Goal: Information Seeking & Learning: Learn about a topic

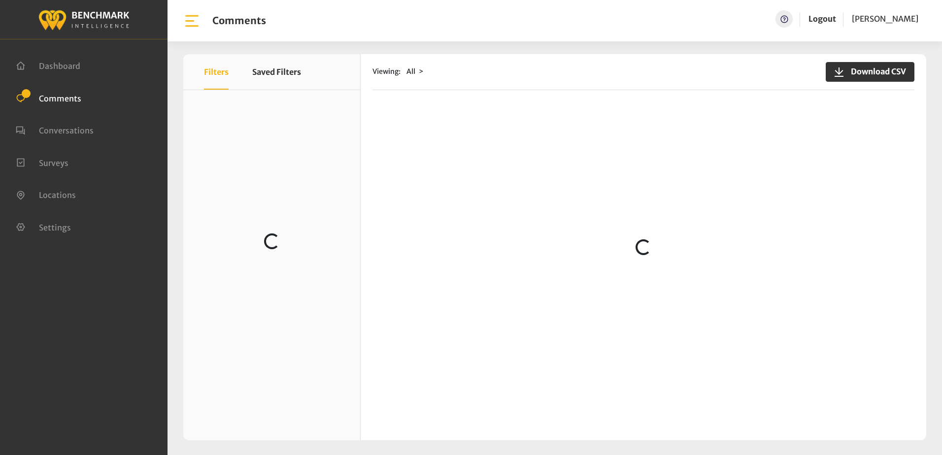
scroll to position [937, 0]
click at [141, 241] on ul "Dashboard Comments Conversations Surveys" at bounding box center [84, 146] width 136 height 194
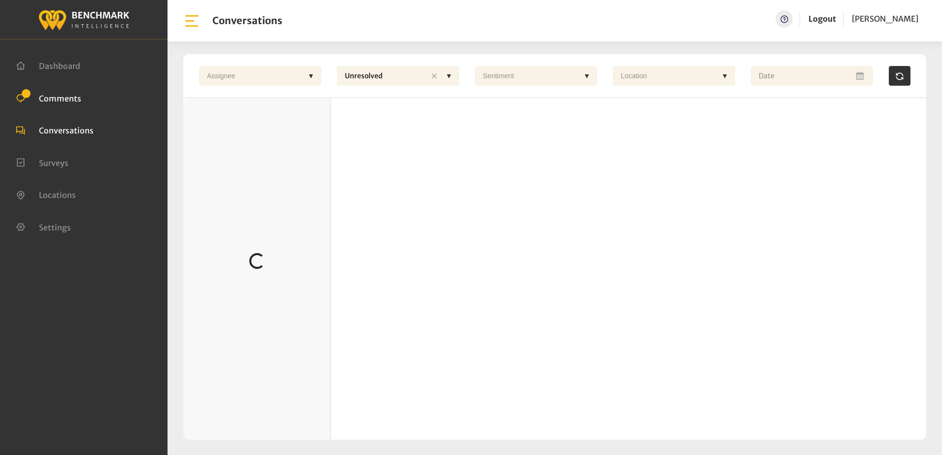
click at [51, 100] on span "Comments" at bounding box center [60, 98] width 42 height 10
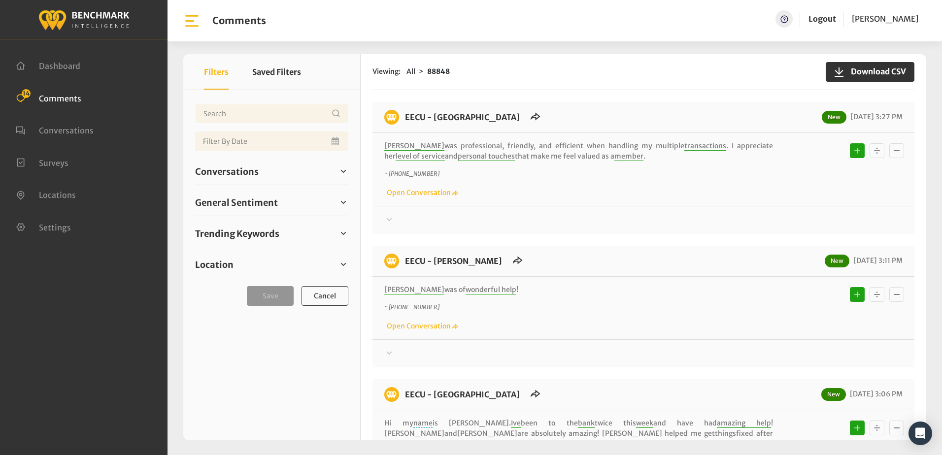
click at [631, 226] on div at bounding box center [643, 220] width 519 height 12
click at [73, 122] on ul "Dashboard Comments 14 Conversations Surveys" at bounding box center [84, 146] width 136 height 194
click at [71, 100] on span "Comments" at bounding box center [60, 98] width 42 height 10
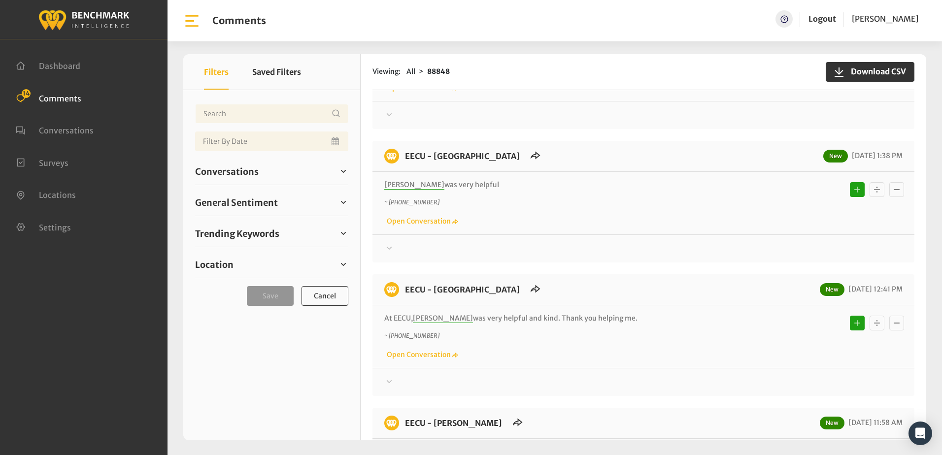
scroll to position [690, 0]
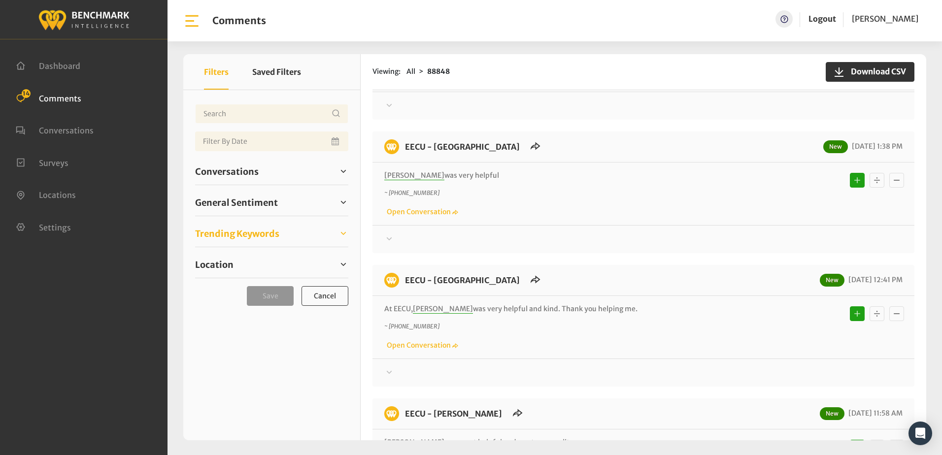
click at [264, 231] on span "Trending Keywords" at bounding box center [237, 233] width 84 height 13
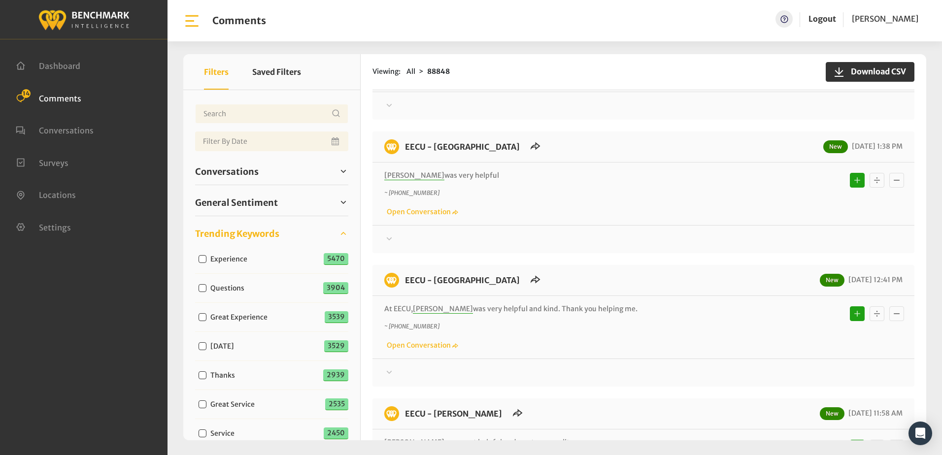
click at [264, 231] on span "Trending Keywords" at bounding box center [237, 233] width 84 height 13
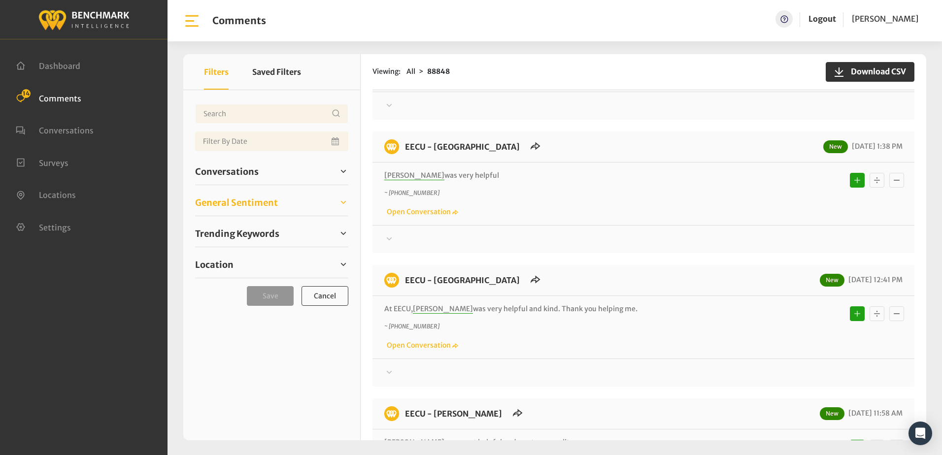
click at [247, 197] on span "General Sentiment" at bounding box center [236, 202] width 83 height 13
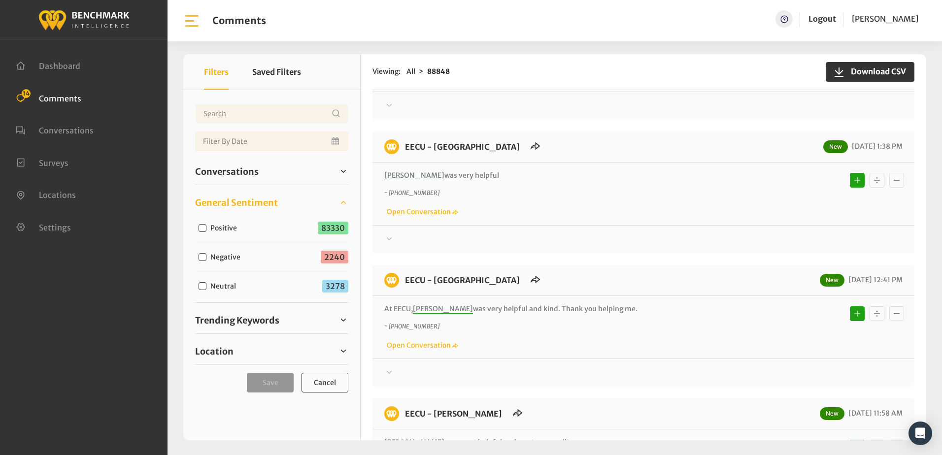
click at [202, 258] on input "Negative" at bounding box center [203, 257] width 8 height 8
checkbox input "true"
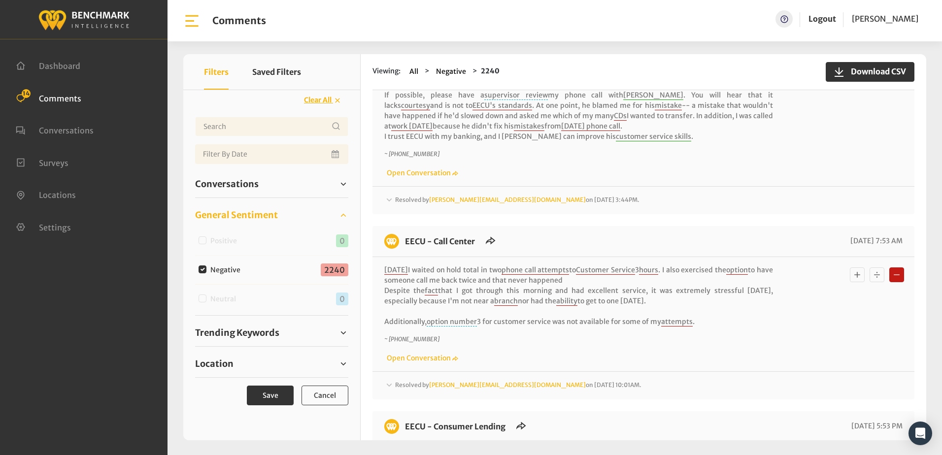
scroll to position [789, 0]
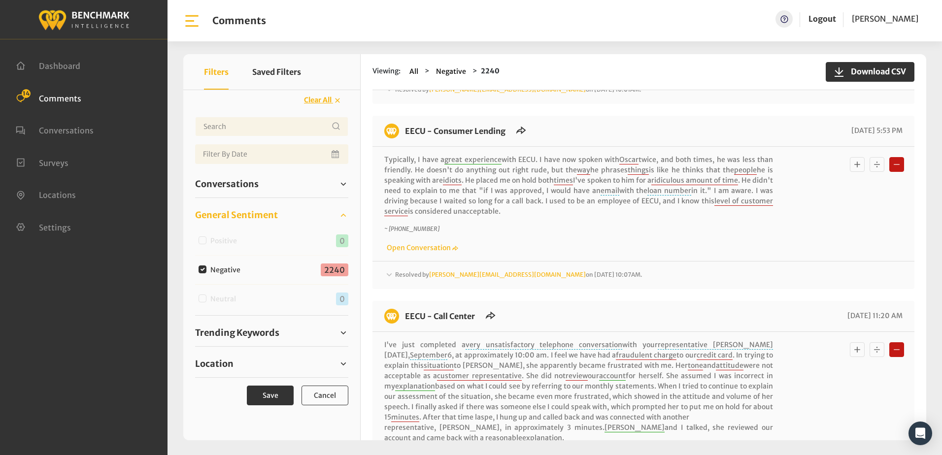
click at [204, 268] on input "Negative" at bounding box center [203, 270] width 8 height 8
checkbox input "false"
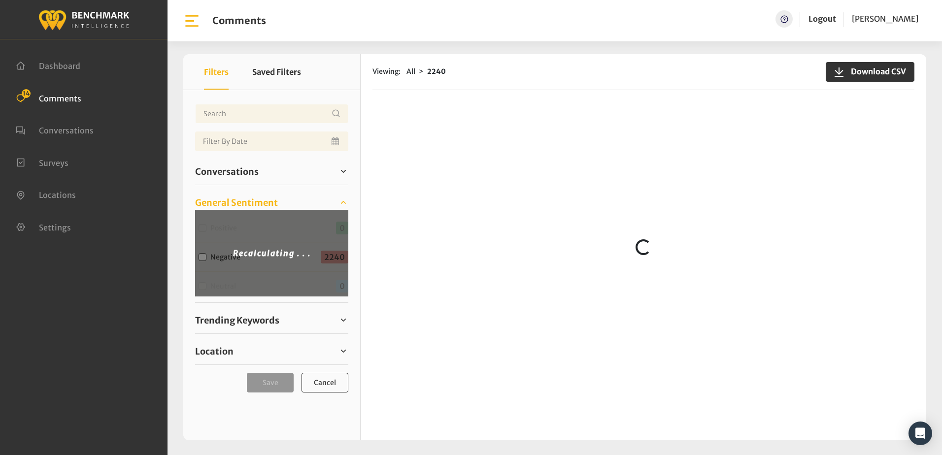
scroll to position [0, 0]
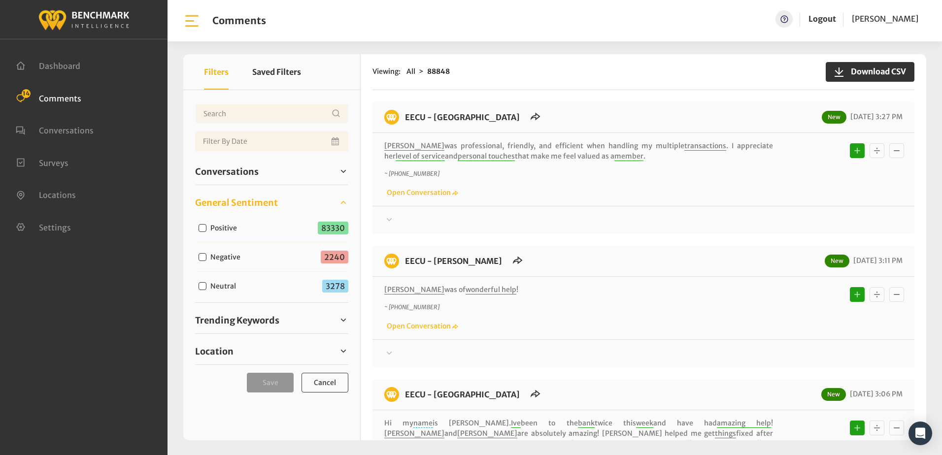
click at [204, 286] on input "Neutral" at bounding box center [203, 286] width 8 height 8
checkbox input "true"
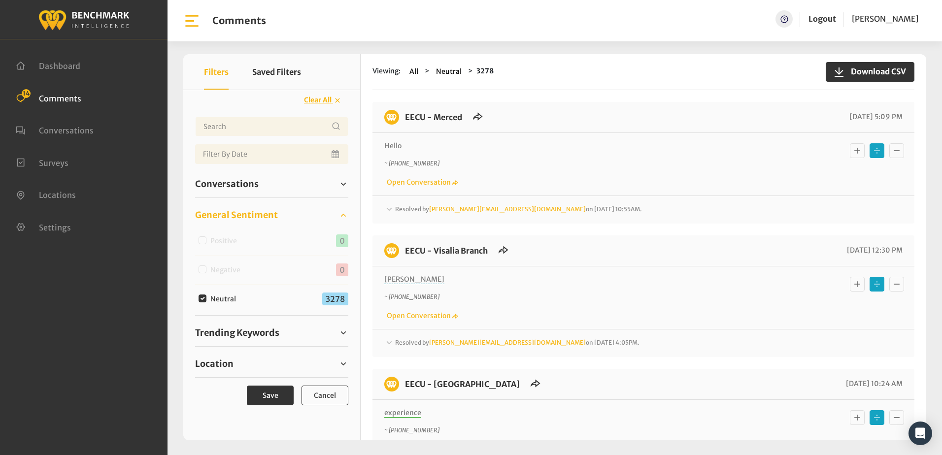
click at [386, 210] on icon at bounding box center [389, 210] width 10 height 12
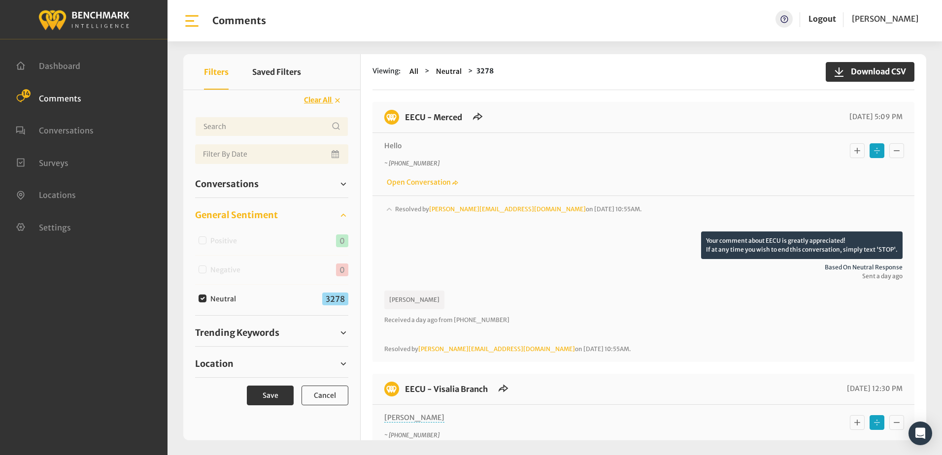
click at [386, 210] on icon at bounding box center [389, 209] width 10 height 12
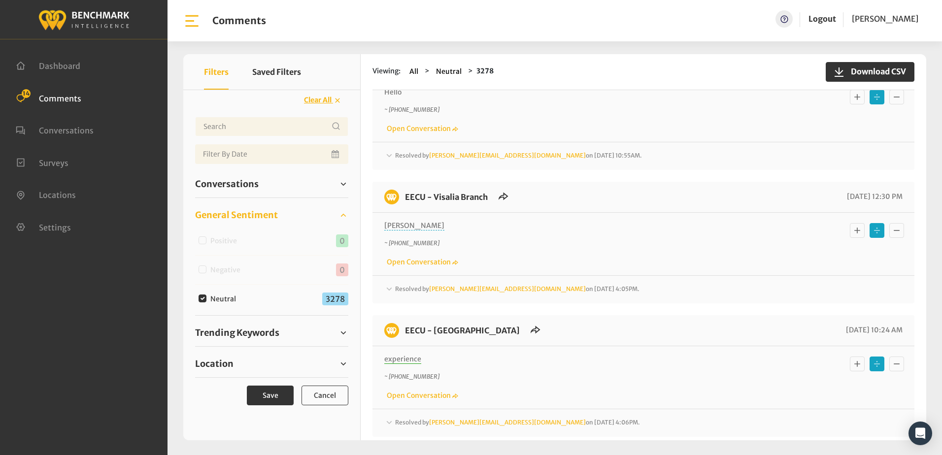
scroll to position [148, 0]
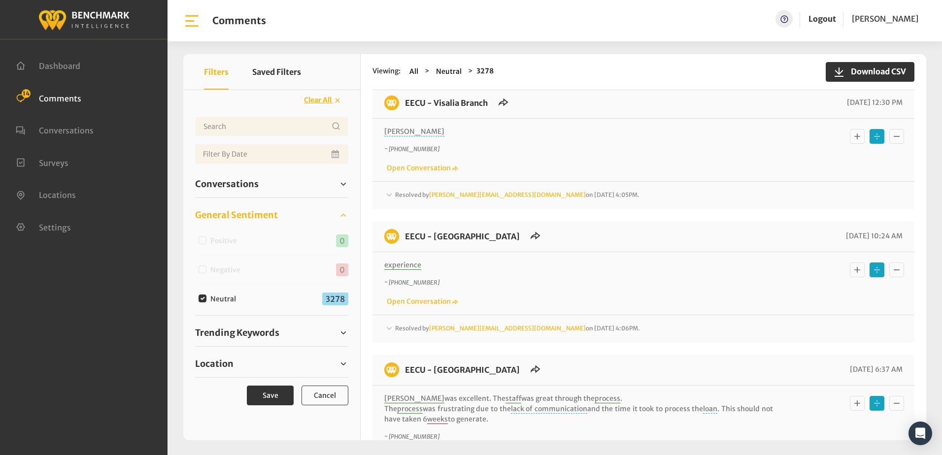
click at [389, 195] on icon at bounding box center [389, 194] width 5 height 3
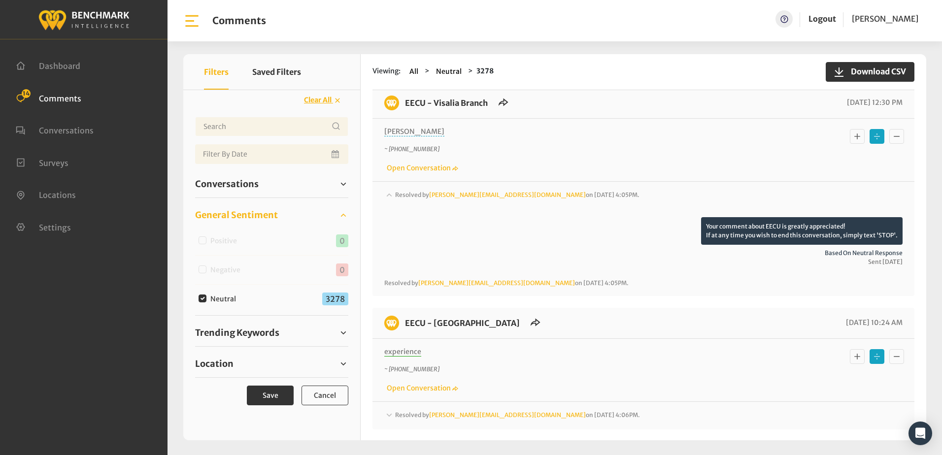
click at [389, 195] on icon at bounding box center [389, 194] width 5 height 3
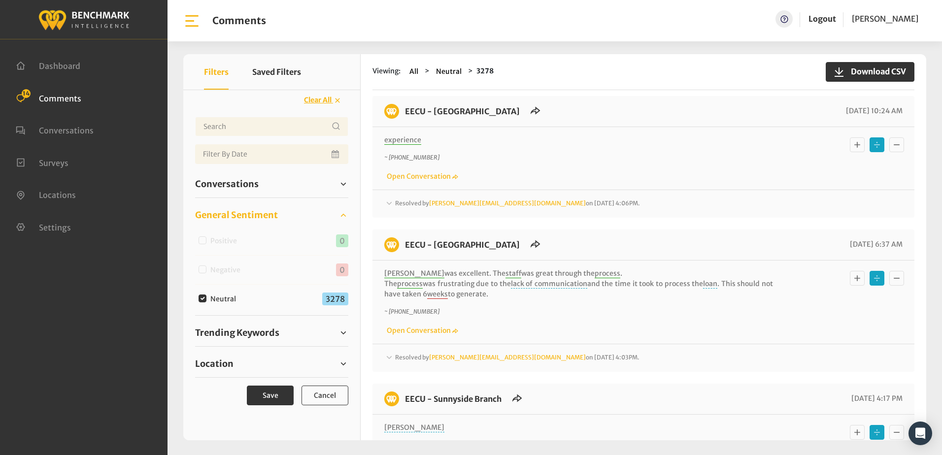
scroll to position [296, 0]
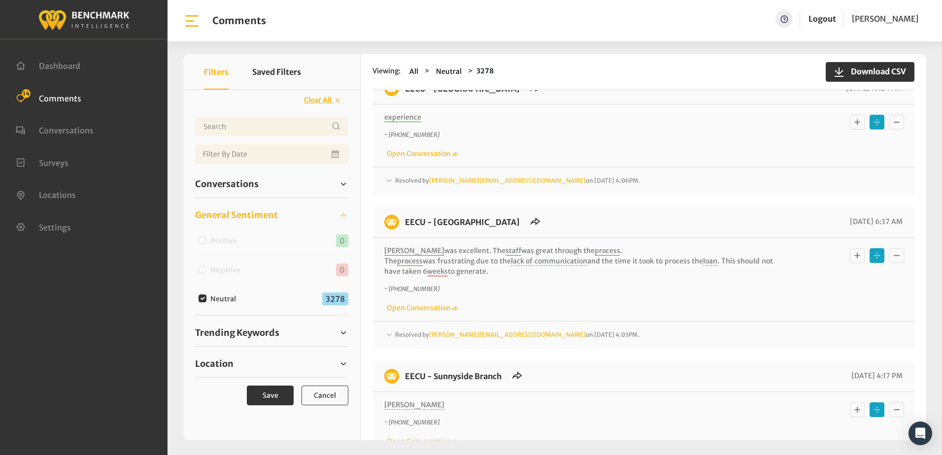
click at [390, 180] on icon at bounding box center [389, 180] width 5 height 3
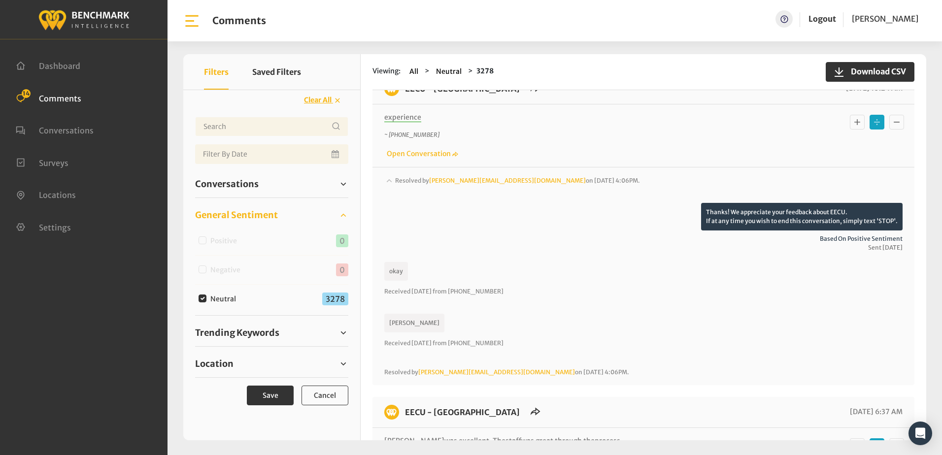
click at [390, 180] on icon at bounding box center [389, 180] width 5 height 3
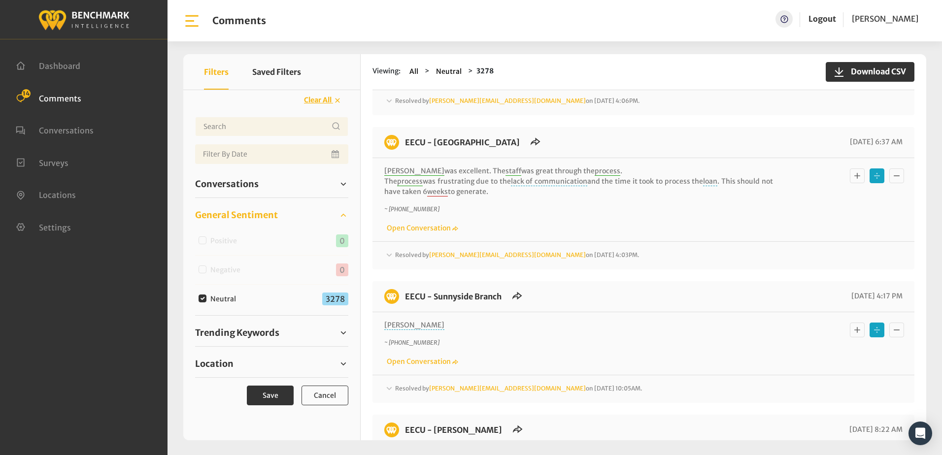
scroll to position [394, 0]
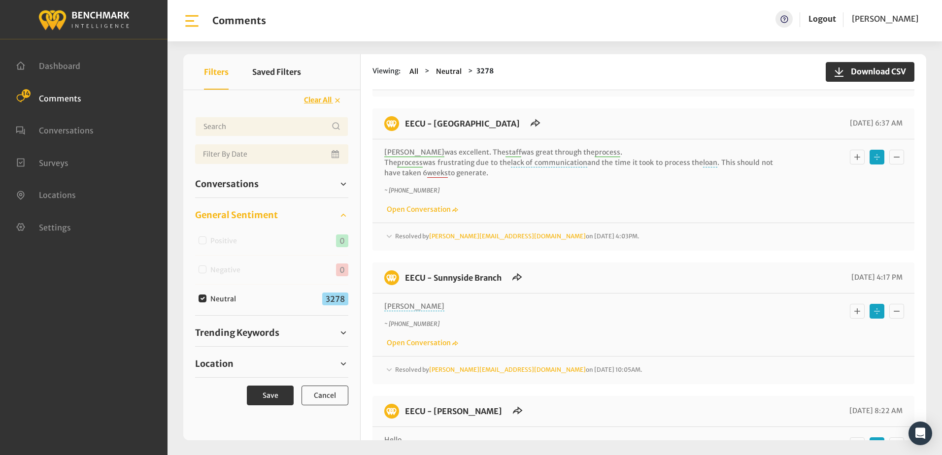
click at [389, 368] on icon at bounding box center [389, 370] width 10 height 12
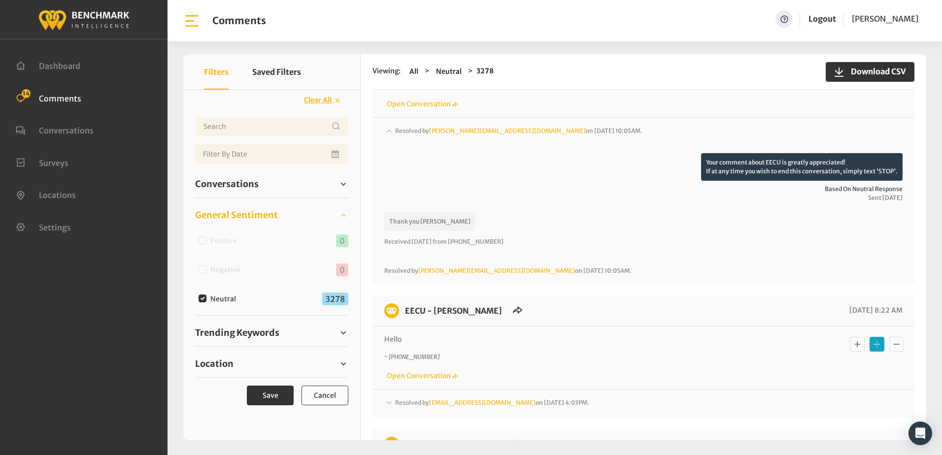
scroll to position [641, 0]
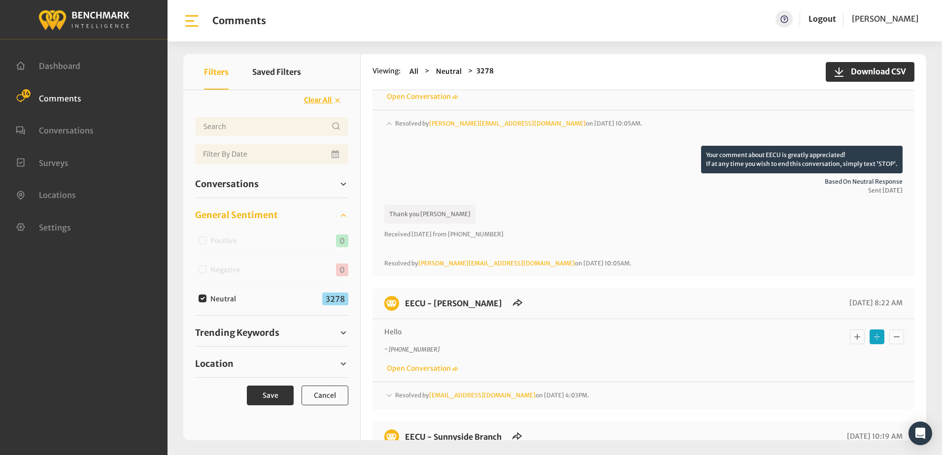
click at [201, 298] on input "Neutral" at bounding box center [203, 299] width 8 height 8
checkbox input "false"
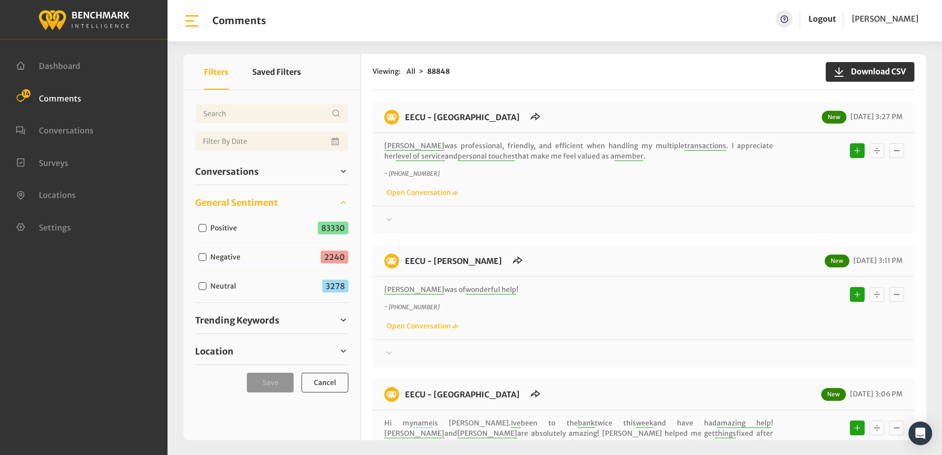
click at [578, 104] on div "EECU - [GEOGRAPHIC_DATA] New [DATE] 3:27 PM [PERSON_NAME] was professional, fri…" at bounding box center [644, 168] width 542 height 132
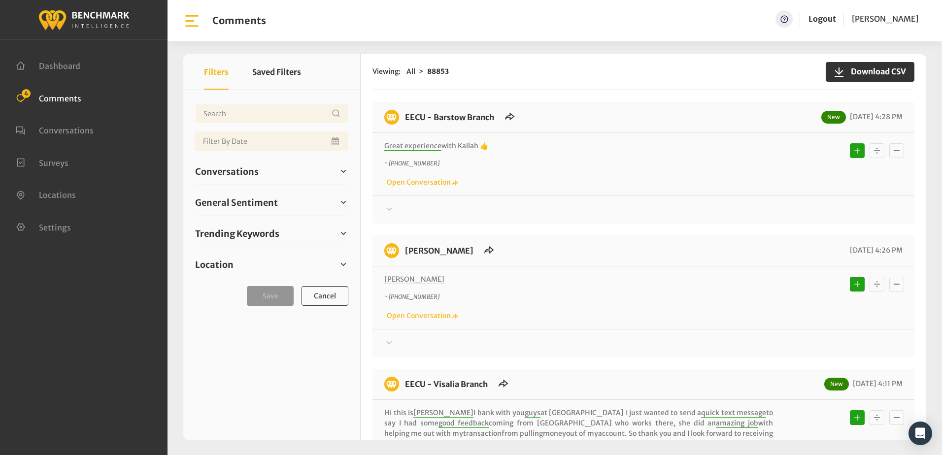
click at [751, 199] on div "Thanks! We appreciate your feedback about EECU. If at any time you wish to end …" at bounding box center [644, 206] width 542 height 20
